Goal: Task Accomplishment & Management: Manage account settings

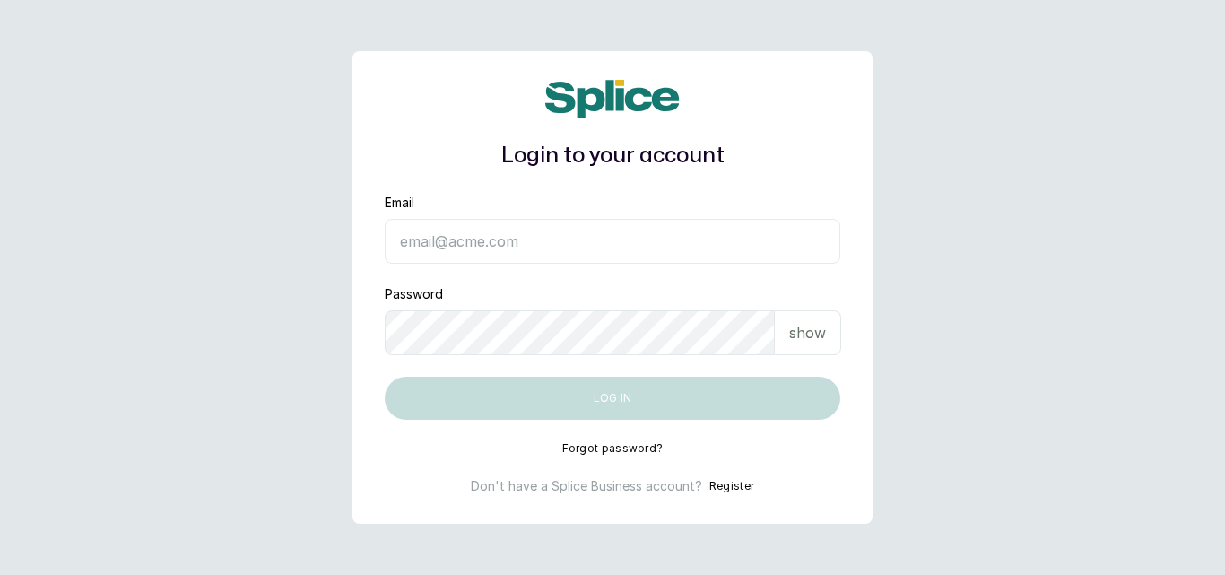
type input "[EMAIL_ADDRESS][DOMAIN_NAME]"
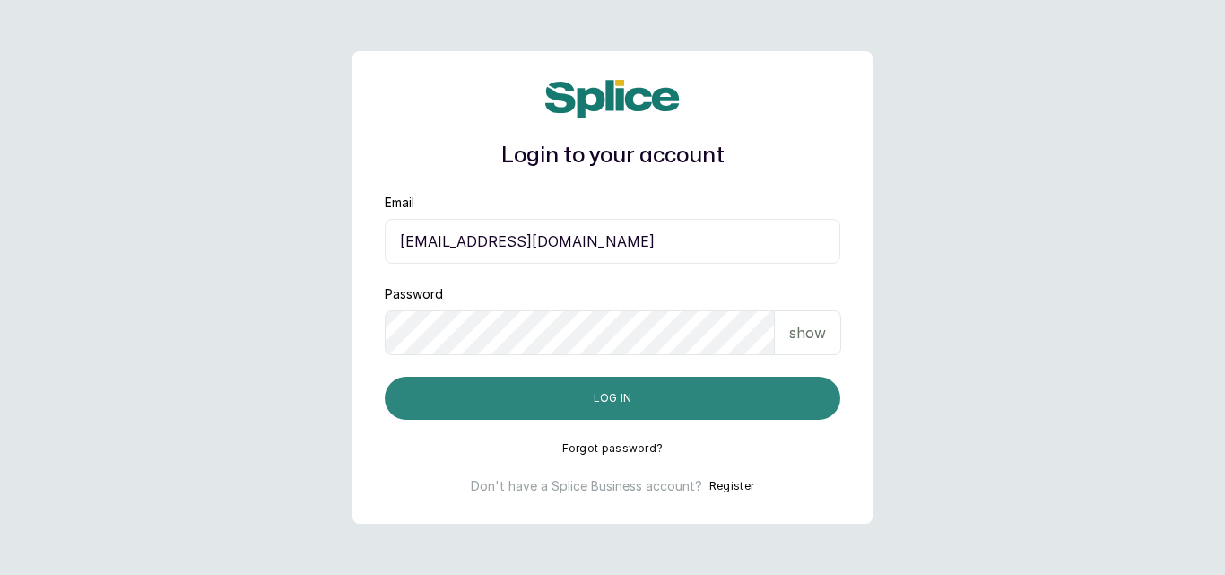
click at [594, 395] on button "Log in" at bounding box center [613, 398] width 456 height 43
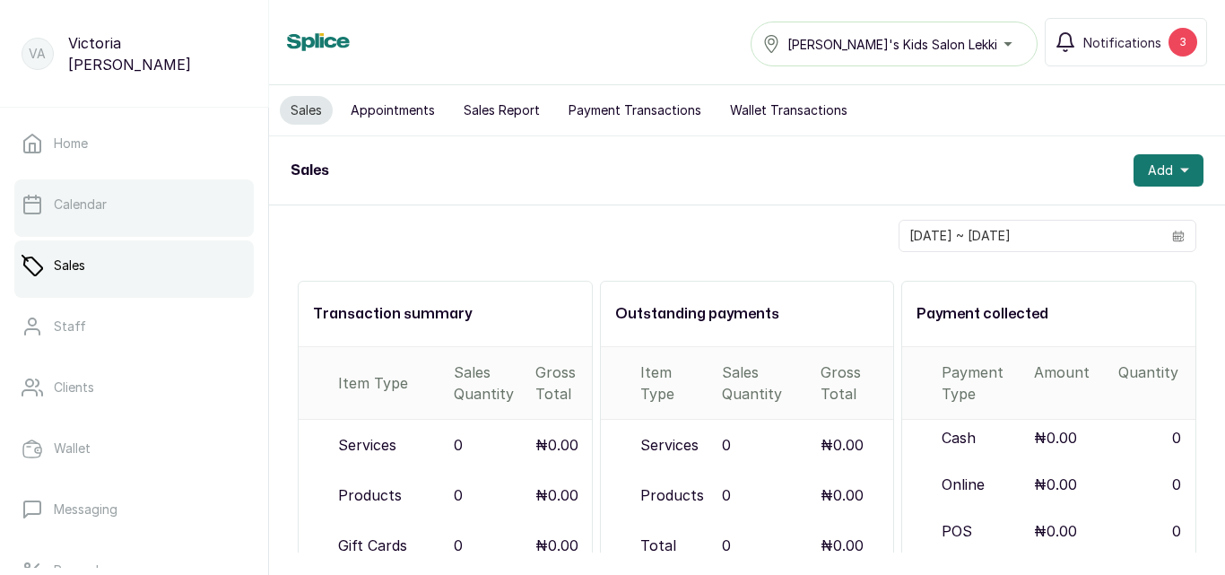
click at [71, 199] on p "Calendar" at bounding box center [80, 205] width 53 height 18
